Goal: Task Accomplishment & Management: Complete application form

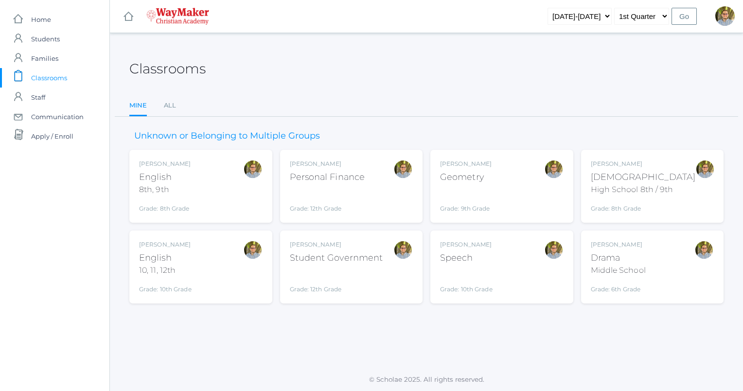
click at [542, 178] on div "Kylen Braileanu Geometry Grade: 9th Grade GEOM" at bounding box center [502, 187] width 124 height 54
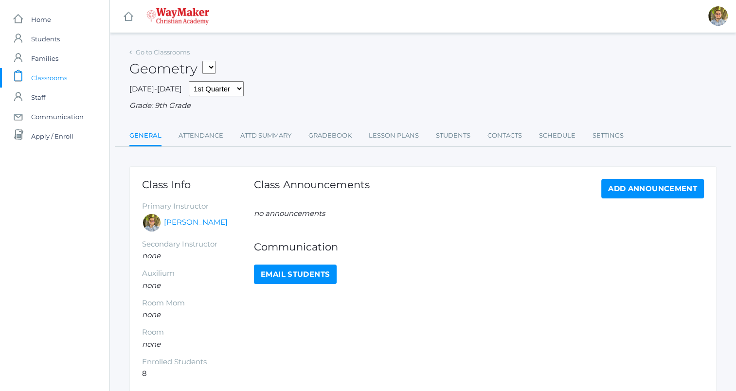
click at [62, 77] on span "Classrooms" at bounding box center [49, 77] width 36 height 19
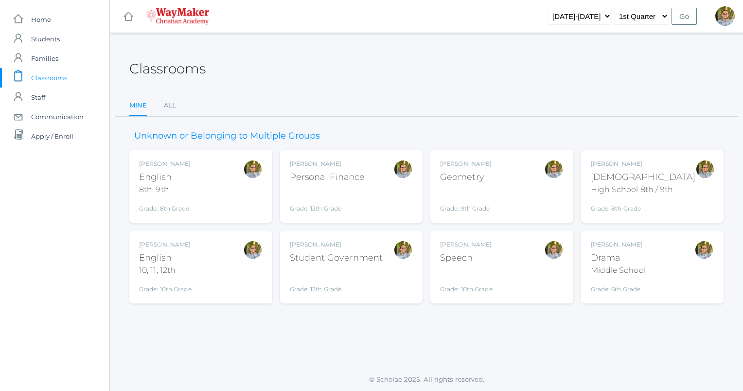
click at [666, 169] on div "[PERSON_NAME] Bible High School 8th / 9th Grade: 8th Grade HSBIBLE" at bounding box center [643, 187] width 105 height 54
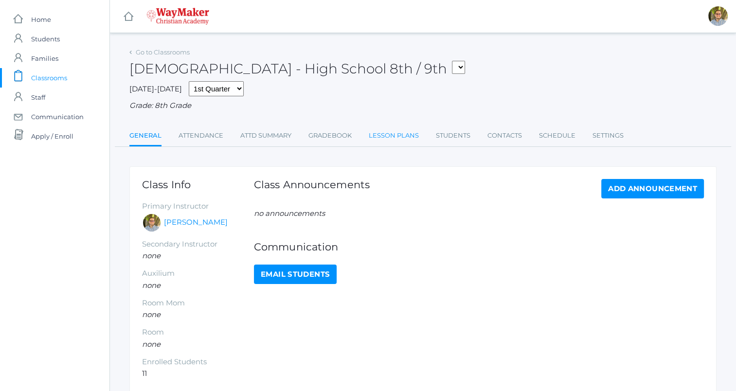
click at [397, 134] on link "Lesson Plans" at bounding box center [394, 135] width 50 height 19
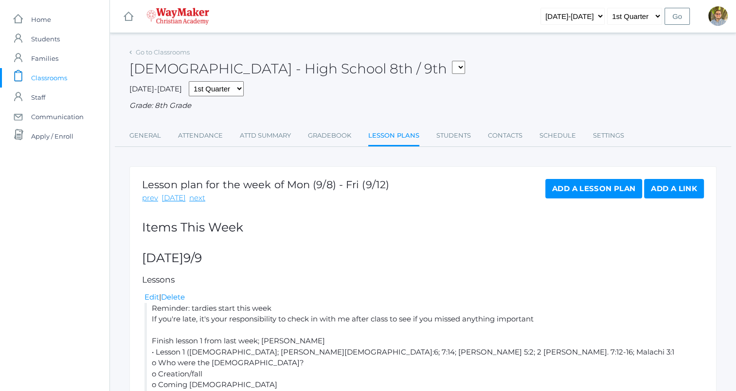
click at [54, 78] on span "Classrooms" at bounding box center [49, 77] width 36 height 19
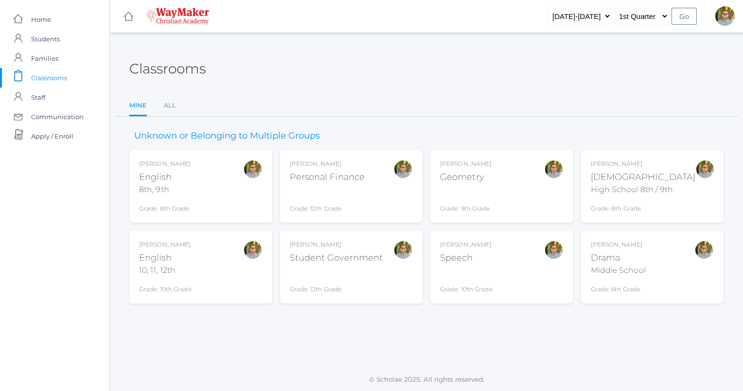
click at [223, 181] on div "Kylen Braileanu English 8th, 9th Grade: 8th Grade 08ENGLISH" at bounding box center [201, 187] width 124 height 54
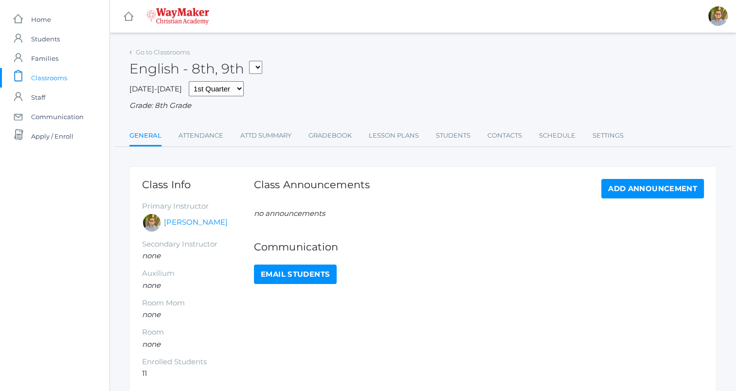
scroll to position [46, 0]
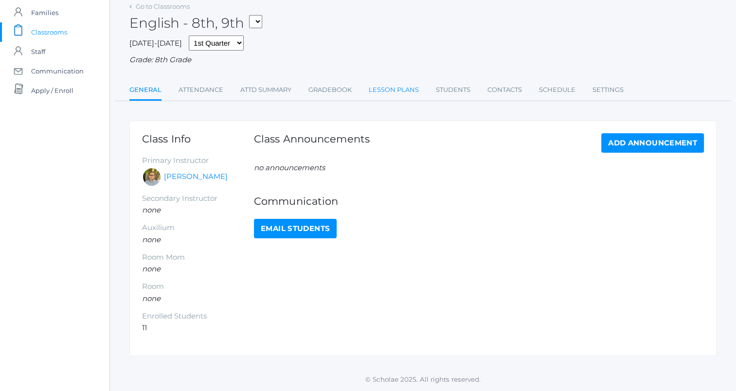
click at [382, 91] on link "Lesson Plans" at bounding box center [394, 89] width 50 height 19
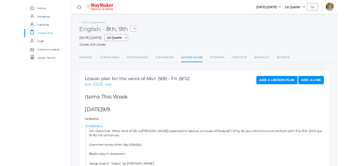
scroll to position [567, 0]
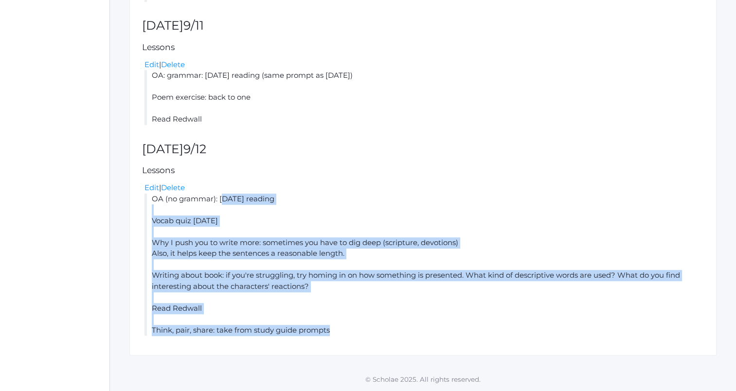
drag, startPoint x: 151, startPoint y: 198, endPoint x: 356, endPoint y: 334, distance: 245.4
click at [356, 334] on li "OA (no grammar): yesterday's reading Vocab quiz next Friday Why I push you to w…" at bounding box center [423, 265] width 559 height 143
copy li "OA (no grammar): yesterday's reading Vocab quiz next Friday Why I push you to w…"
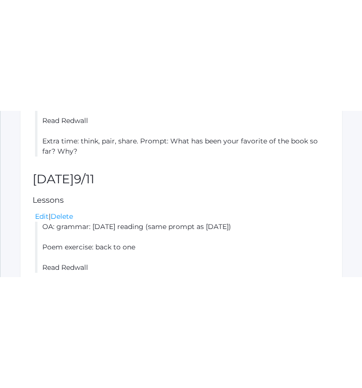
scroll to position [563, 0]
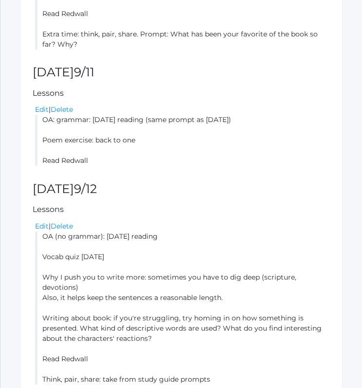
click at [296, 207] on div "Lesson plan for the week of Mon (9/8) - Fri (9/12) prev today next Add a Lesson…" at bounding box center [181, 6] width 323 height 796
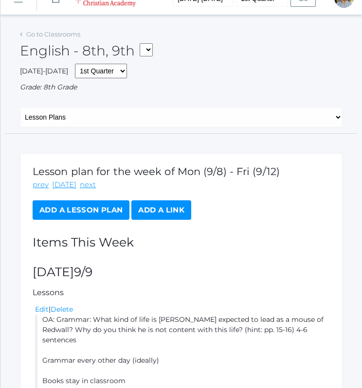
scroll to position [0, 0]
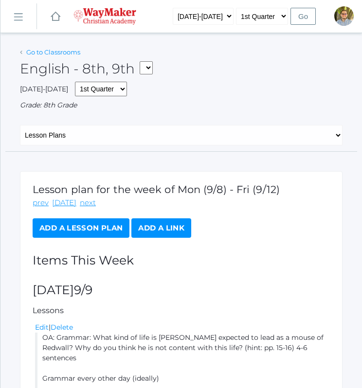
click at [58, 50] on link "Go to Classrooms" at bounding box center [53, 52] width 54 height 8
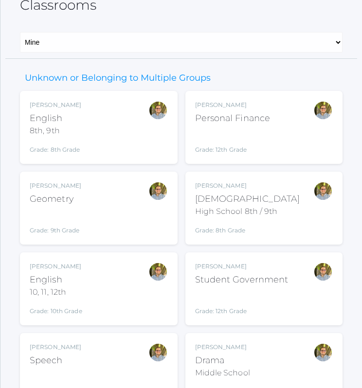
scroll to position [77, 0]
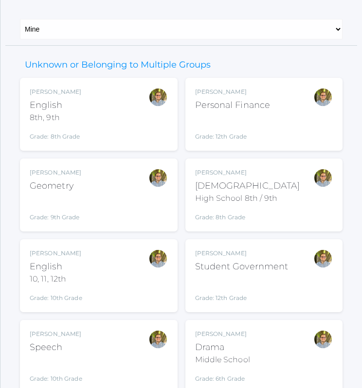
click at [124, 275] on div "Kylen Braileanu English 10, 11, 12th Grade: 10th Grade HSENGLISH" at bounding box center [99, 276] width 138 height 54
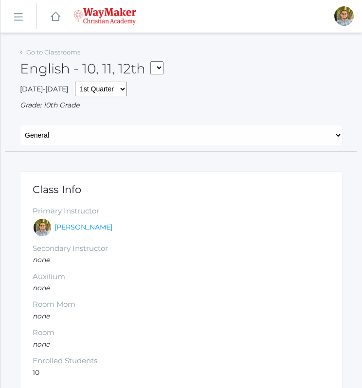
click at [127, 146] on div "General Attendance Attd Summary Gradebook Lesson Plans Students Contacts Schedu…" at bounding box center [181, 138] width 352 height 27
click at [125, 141] on select "General Attendance Attd Summary Gradebook Lesson Plans Students Contacts Schedu…" at bounding box center [181, 135] width 323 height 20
select select "/classrooms/2527/lesson_plans?term=1"
click at [20, 125] on select "General Attendance Attd Summary Gradebook Lesson Plans Students Contacts Schedu…" at bounding box center [181, 135] width 323 height 20
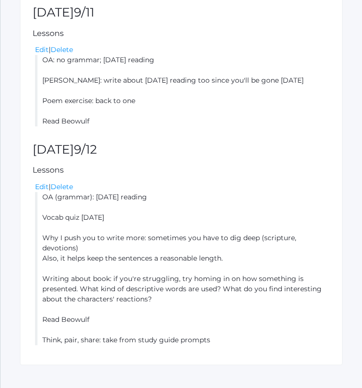
scroll to position [676, 0]
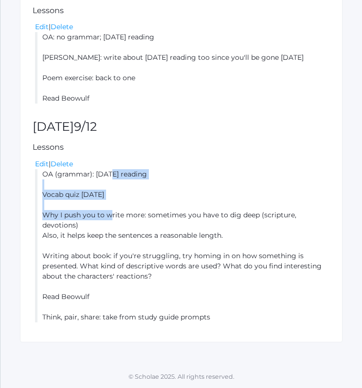
drag, startPoint x: 43, startPoint y: 172, endPoint x: 141, endPoint y: 232, distance: 114.5
click at [141, 232] on li "OA (grammar): yesterday's reading Vocab quiz next Friday Why I push you to writ…" at bounding box center [182, 245] width 295 height 153
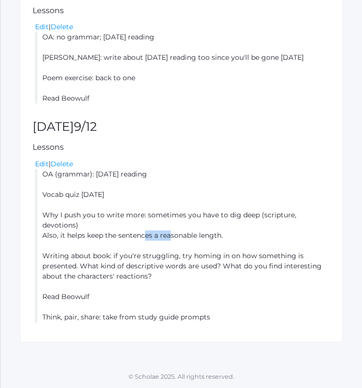
drag, startPoint x: 141, startPoint y: 232, endPoint x: 171, endPoint y: 238, distance: 31.2
click at [171, 238] on li "OA (grammar): yesterday's reading Vocab quiz next Friday Why I push you to writ…" at bounding box center [182, 245] width 295 height 153
drag, startPoint x: 171, startPoint y: 238, endPoint x: 118, endPoint y: 240, distance: 53.6
click at [118, 240] on li "OA (grammar): yesterday's reading Vocab quiz next Friday Why I push you to writ…" at bounding box center [182, 245] width 295 height 153
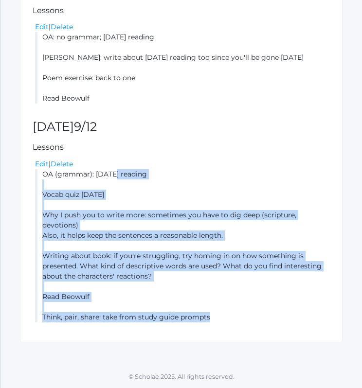
drag, startPoint x: 46, startPoint y: 174, endPoint x: 243, endPoint y: 342, distance: 259.1
copy li "A (grammar): yesterday's reading Vocab quiz next Friday Why I push you to write…"
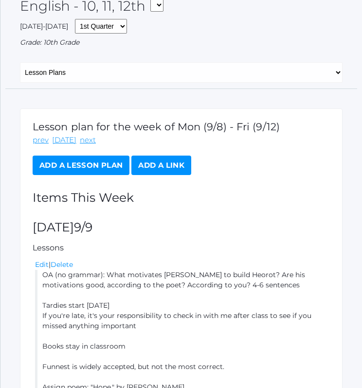
scroll to position [0, 0]
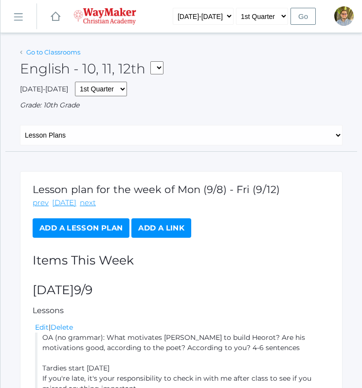
click at [66, 51] on link "Go to Classrooms" at bounding box center [53, 52] width 54 height 8
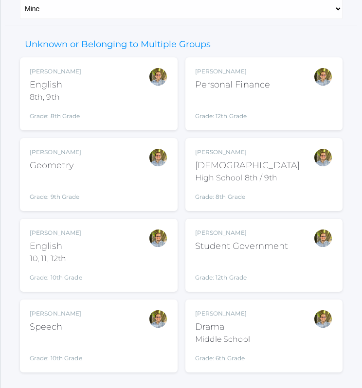
scroll to position [115, 0]
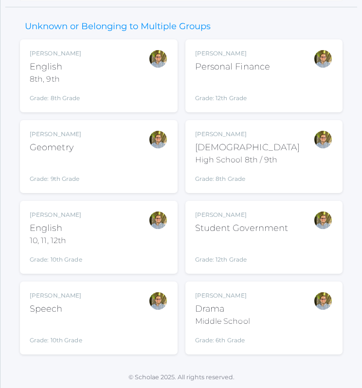
click at [133, 152] on div "Kylen Braileanu Geometry Grade: 9th Grade GEOM" at bounding box center [99, 157] width 138 height 54
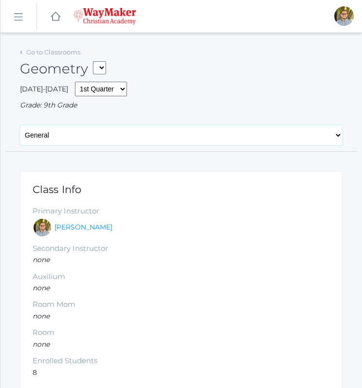
click at [124, 140] on select "General Attendance Attd Summary Gradebook Lesson Plans Students Contacts Schedu…" at bounding box center [181, 135] width 323 height 20
select select "/classrooms/2520/lesson_plans?term=1"
click at [20, 125] on select "General Attendance Attd Summary Gradebook Lesson Plans Students Contacts Schedu…" at bounding box center [181, 135] width 323 height 20
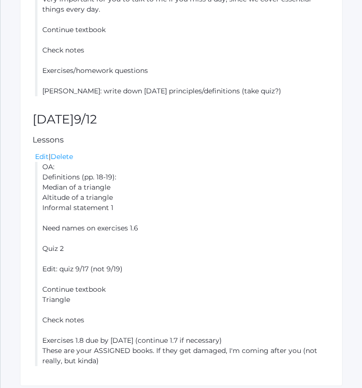
scroll to position [798, 0]
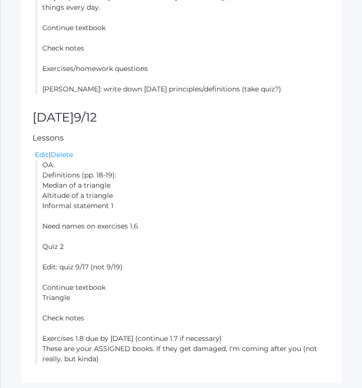
drag, startPoint x: 42, startPoint y: 164, endPoint x: 135, endPoint y: 360, distance: 217.2
click at [135, 360] on li "OA: Definitions (pp. 18-19): Median of a triangle Altitude of a triangle Inform…" at bounding box center [182, 262] width 295 height 204
copy li "OA: Definitions (pp. 18-19): Median of a triangle Altitude of a triangle Inform…"
click at [306, 189] on li "OA: Definitions (pp. 18-19): Median of a triangle Altitude of a triangle Inform…" at bounding box center [182, 262] width 295 height 204
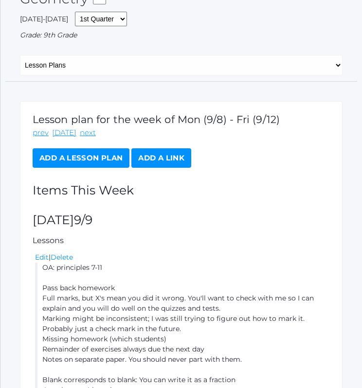
scroll to position [0, 0]
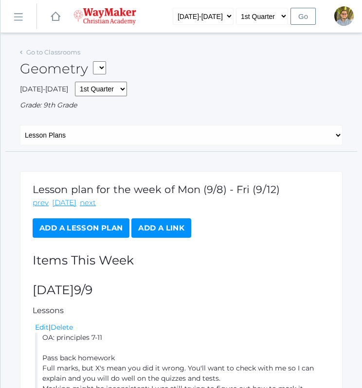
click at [57, 56] on div "Go to Classrooms" at bounding box center [50, 53] width 60 height 10
click at [56, 53] on link "Go to Classrooms" at bounding box center [53, 52] width 54 height 8
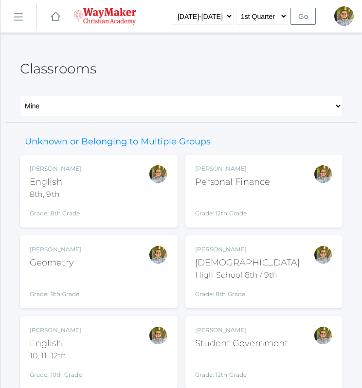
scroll to position [115, 0]
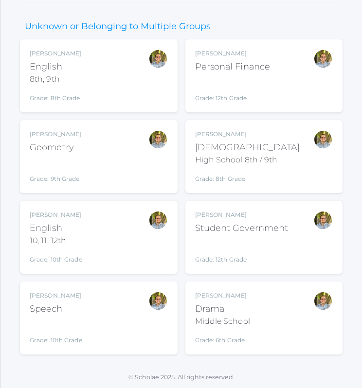
click at [284, 316] on div "Kylen Braileanu Drama Middle School Grade: 6th Grade THEATER" at bounding box center [264, 318] width 138 height 54
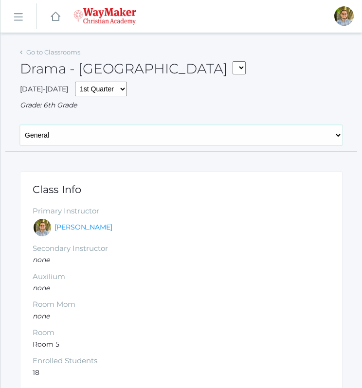
click at [145, 142] on select "General Attendance Attd Summary Gradebook Lesson Plans Students Contacts Schedu…" at bounding box center [181, 135] width 323 height 20
select select "/classrooms/2547/lesson_plans?term=1"
click at [20, 125] on select "General Attendance Attd Summary Gradebook Lesson Plans Students Contacts Schedu…" at bounding box center [181, 135] width 323 height 20
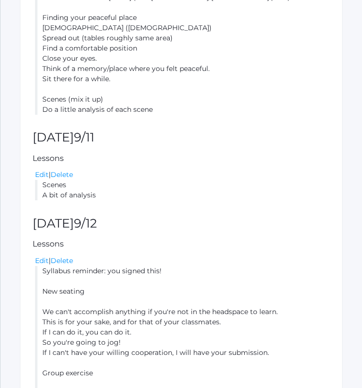
scroll to position [625, 0]
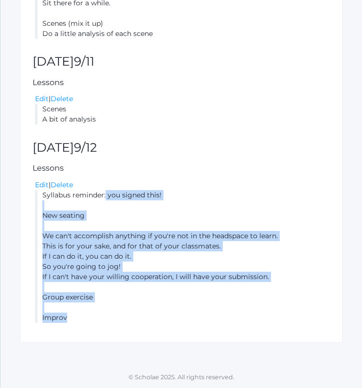
drag, startPoint x: 44, startPoint y: 195, endPoint x: 92, endPoint y: 317, distance: 131.0
click at [92, 317] on li "Syllabus reminder: you signed this! New seating We can't accomplish anything if…" at bounding box center [182, 256] width 295 height 133
copy li "Syllabus reminder: you signed this! New seating We can't accomplish anything if…"
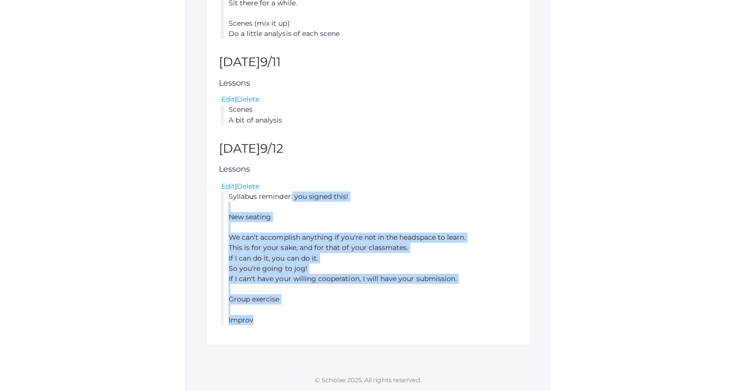
scroll to position [621, 0]
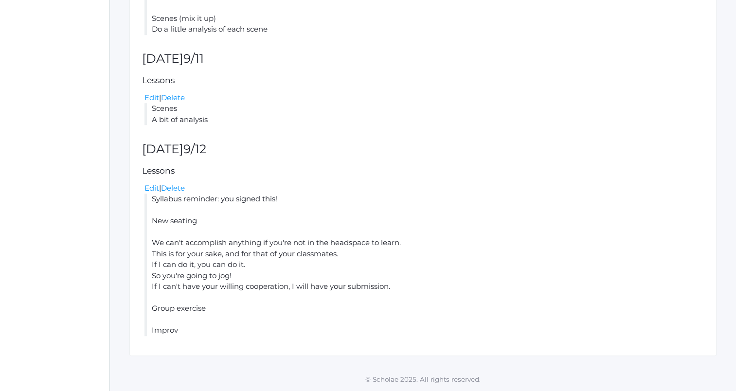
click at [361, 154] on h2 "Friday 9/12" at bounding box center [423, 150] width 562 height 14
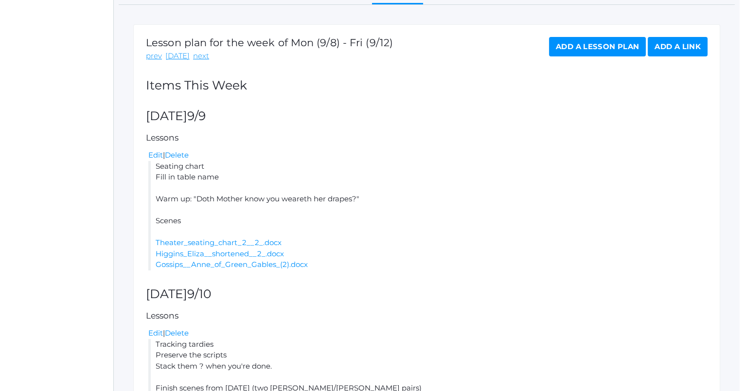
scroll to position [0, 0]
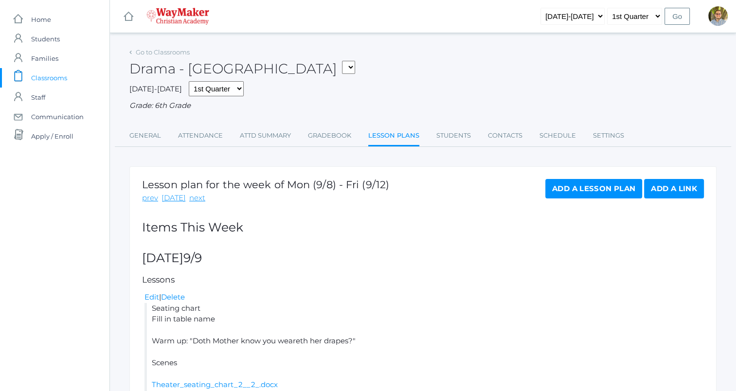
click at [57, 76] on span "Classrooms" at bounding box center [49, 77] width 36 height 19
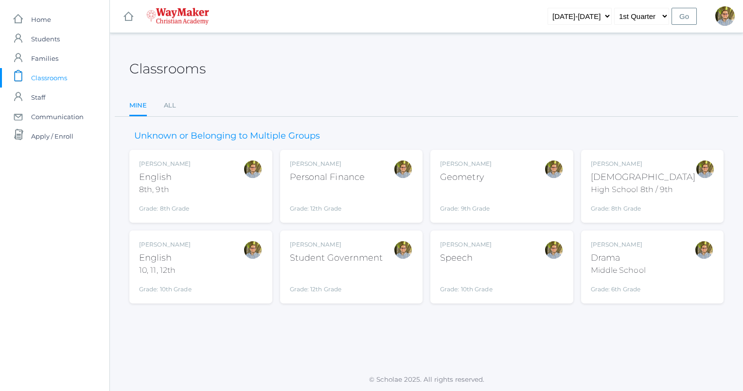
click at [361, 172] on div "Bible" at bounding box center [643, 177] width 105 height 13
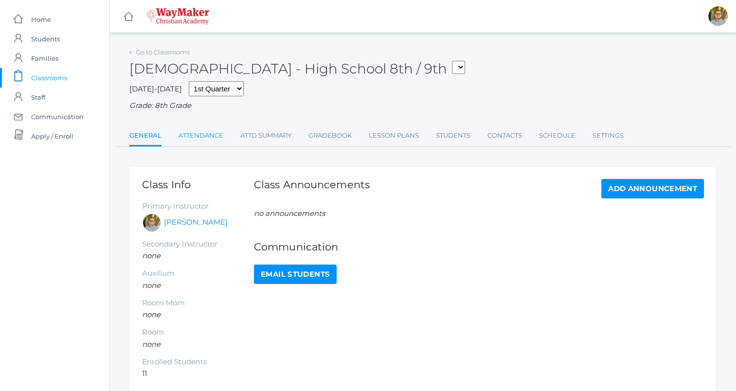
click at [188, 141] on link "Attendance" at bounding box center [201, 135] width 45 height 19
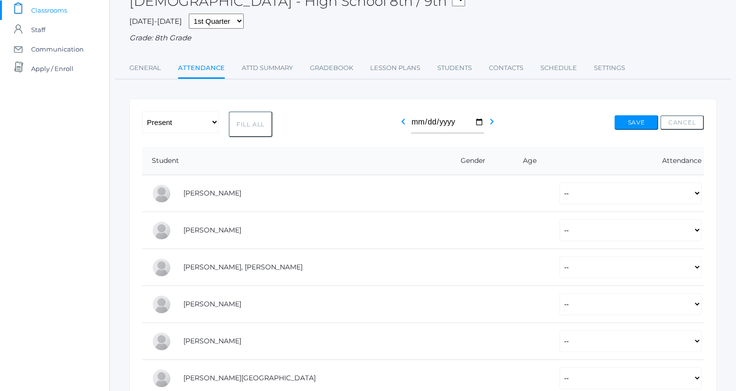
scroll to position [333, 0]
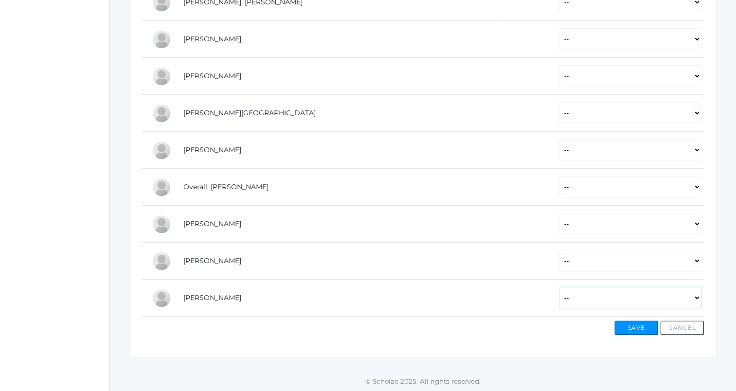
click at [599, 298] on select "-- Present Tardy Excused Tardy Unexcused Absent Excused Absent Unexcused" at bounding box center [630, 298] width 142 height 22
select select "P"
click at [559, 287] on select "-- Present Tardy Excused Tardy Unexcused Absent Excused Absent Unexcused" at bounding box center [630, 298] width 142 height 22
click at [559, 228] on select "-- Present Tardy Excused Tardy Unexcused Absent Excused Absent Unexcused" at bounding box center [630, 224] width 142 height 22
select select "P"
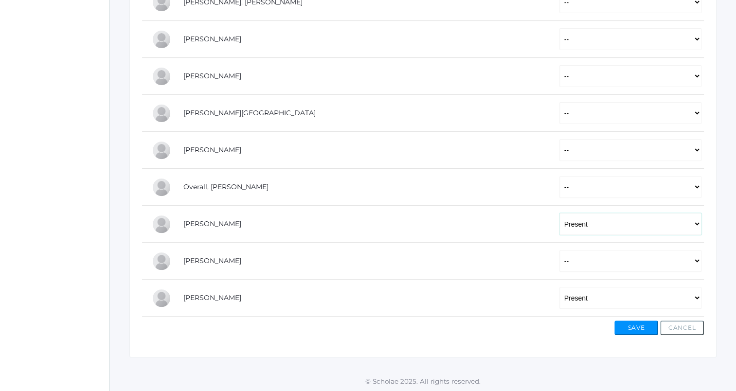
click at [559, 213] on select "-- Present Tardy Excused Tardy Unexcused Absent Excused Absent Unexcused" at bounding box center [630, 224] width 142 height 22
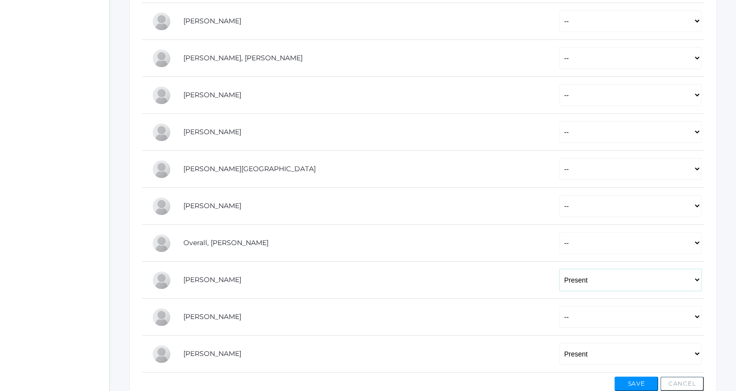
scroll to position [274, 0]
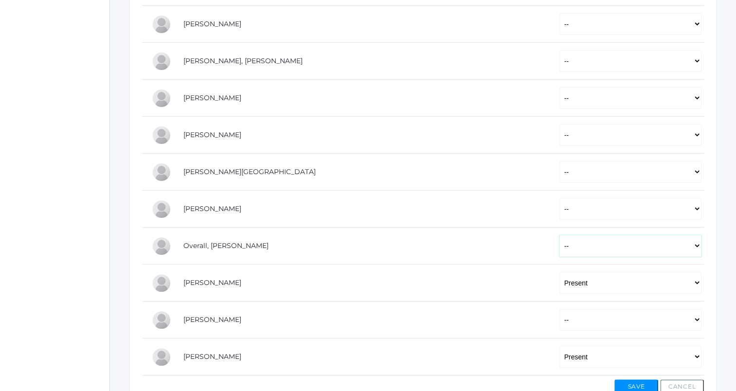
click at [564, 246] on select "-- Present Tardy Excused Tardy Unexcused Absent Excused Absent Unexcused" at bounding box center [630, 246] width 142 height 22
select select "P"
click at [559, 235] on select "-- Present Tardy Excused Tardy Unexcused Absent Excused Absent Unexcused" at bounding box center [630, 246] width 142 height 22
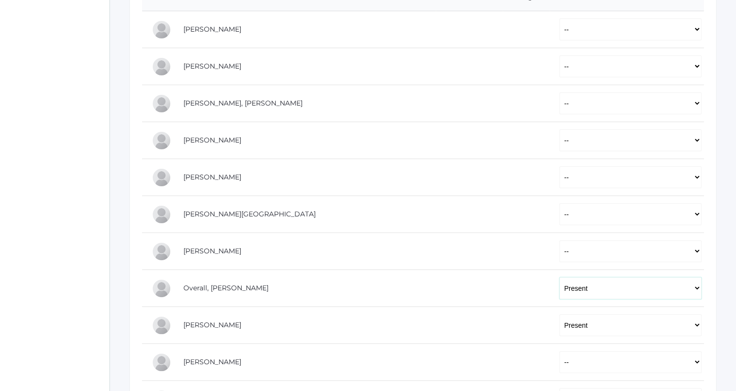
scroll to position [231, 0]
click at [572, 217] on select "-- Present Tardy Excused Tardy Unexcused Absent Excused Absent Unexcused" at bounding box center [630, 215] width 142 height 22
select select "P"
click at [559, 204] on select "-- Present Tardy Excused Tardy Unexcused Absent Excused Absent Unexcused" at bounding box center [630, 215] width 142 height 22
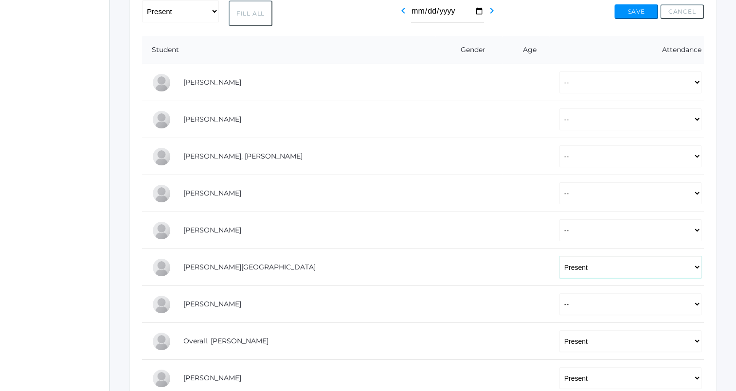
scroll to position [179, 0]
click at [559, 194] on select "-- Present Tardy Excused Tardy Unexcused Absent Excused Absent Unexcused" at bounding box center [630, 193] width 142 height 22
select select "P"
click at [559, 182] on select "-- Present Tardy Excused Tardy Unexcused Absent Excused Absent Unexcused" at bounding box center [630, 193] width 142 height 22
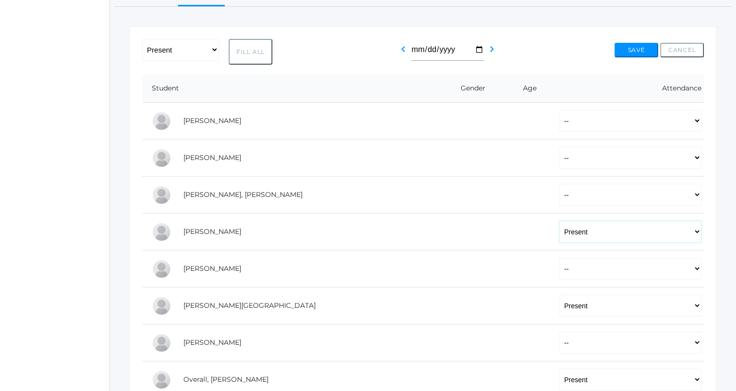
scroll to position [140, 0]
click at [559, 197] on select "-- Present Tardy Excused Tardy Unexcused Absent Excused Absent Unexcused" at bounding box center [630, 195] width 142 height 22
select select "P"
click at [559, 184] on select "-- Present Tardy Excused Tardy Unexcused Absent Excused Absent Unexcused" at bounding box center [630, 195] width 142 height 22
click at [559, 162] on select "-- Present Tardy Excused Tardy Unexcused Absent Excused Absent Unexcused" at bounding box center [630, 158] width 142 height 22
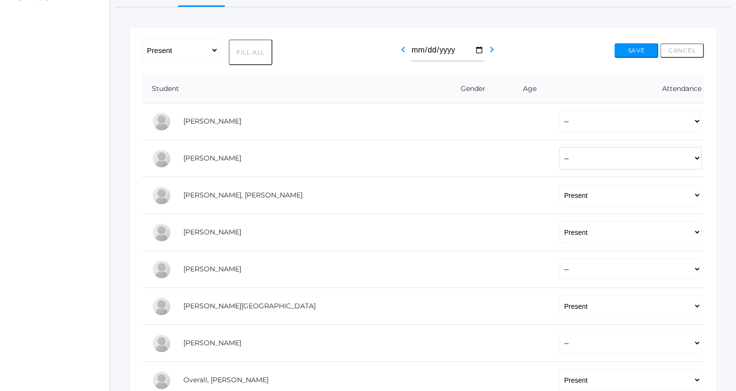
select select "P"
click at [559, 147] on select "-- Present Tardy Excused Tardy Unexcused Absent Excused Absent Unexcused" at bounding box center [630, 158] width 142 height 22
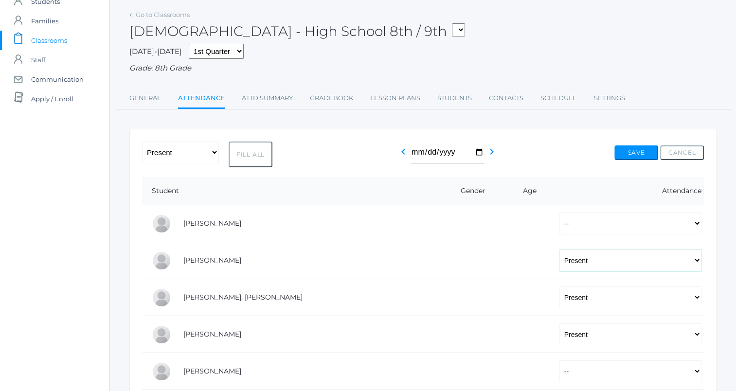
scroll to position [24, 0]
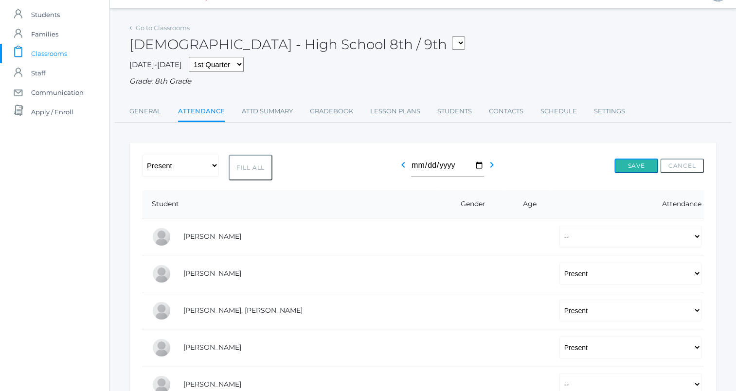
click at [637, 162] on button "Save" at bounding box center [636, 166] width 44 height 15
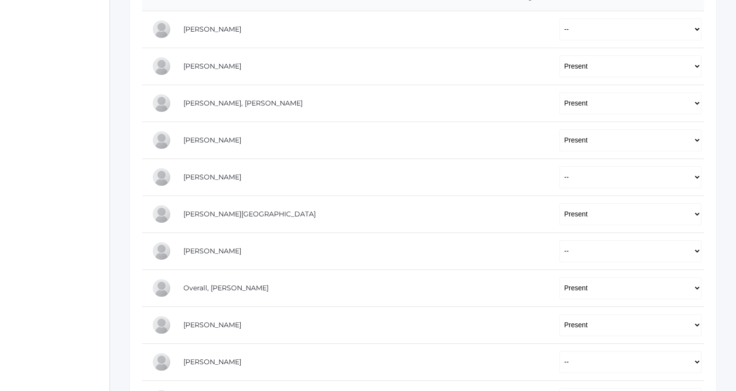
scroll to position [265, 0]
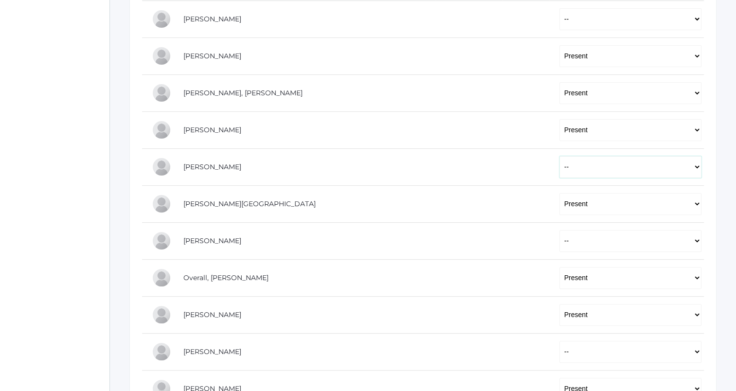
click at [562, 158] on select "-- Present Tardy Excused Tardy Unexcused Absent Excused Absent Unexcused" at bounding box center [630, 167] width 142 height 22
select select "P"
click at [559, 156] on select "-- Present Tardy Excused Tardy Unexcused Absent Excused Absent Unexcused" at bounding box center [630, 167] width 142 height 22
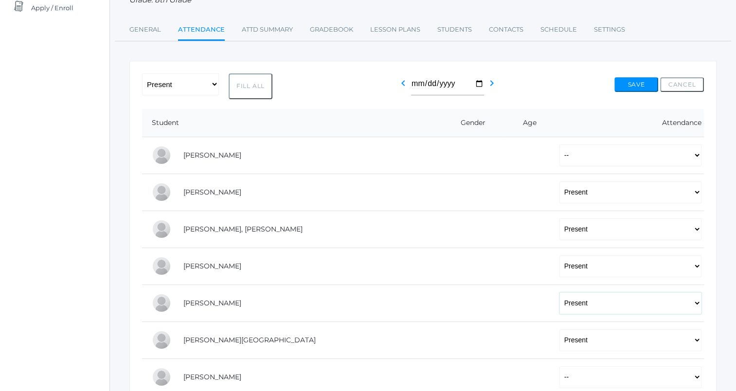
scroll to position [128, 0]
click at [631, 85] on button "Save" at bounding box center [636, 84] width 44 height 15
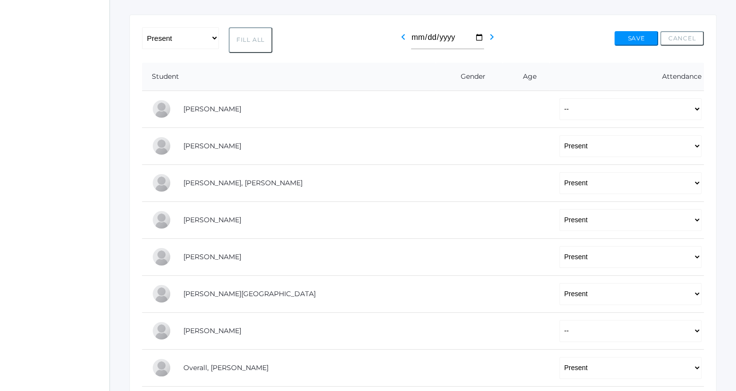
scroll to position [172, 0]
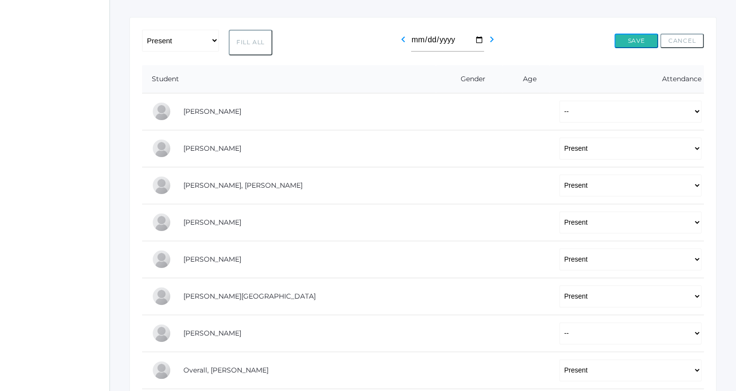
click at [643, 41] on button "Save" at bounding box center [636, 41] width 44 height 15
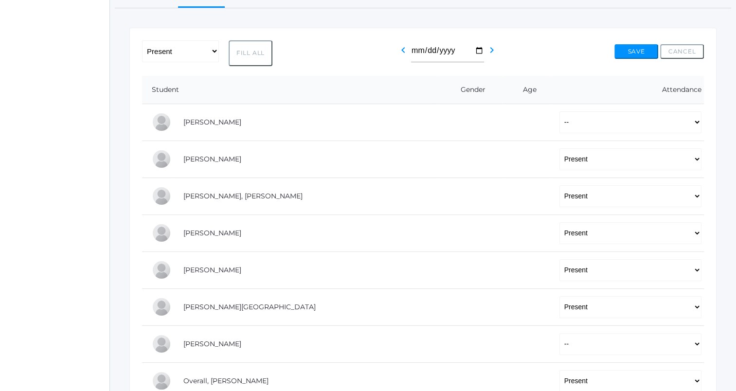
scroll to position [162, 0]
click at [632, 51] on button "Save" at bounding box center [636, 50] width 44 height 15
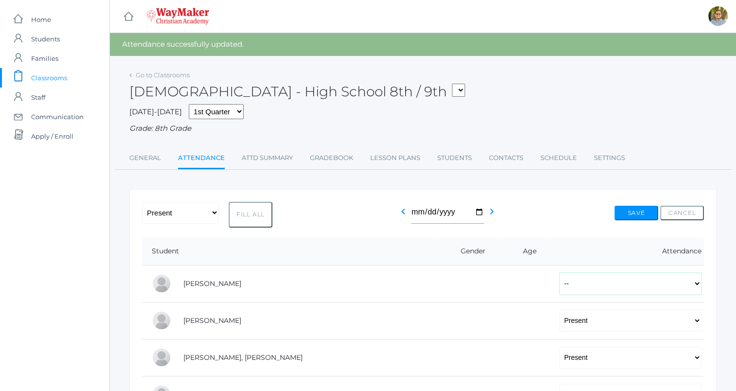
click at [563, 284] on select "-- Present Tardy Excused Tardy Unexcused Absent Excused Absent Unexcused" at bounding box center [630, 284] width 142 height 22
click at [539, 126] on div "Grade: 8th Grade" at bounding box center [422, 128] width 587 height 11
click at [630, 216] on button "Save" at bounding box center [636, 213] width 44 height 15
click at [410, 89] on div "[DEMOGRAPHIC_DATA] - High School 8th / 9th FINANCE - Personal Finance SG - Stud…" at bounding box center [422, 86] width 587 height 36
click at [632, 211] on button "Save" at bounding box center [636, 213] width 44 height 15
